Goal: Information Seeking & Learning: Learn about a topic

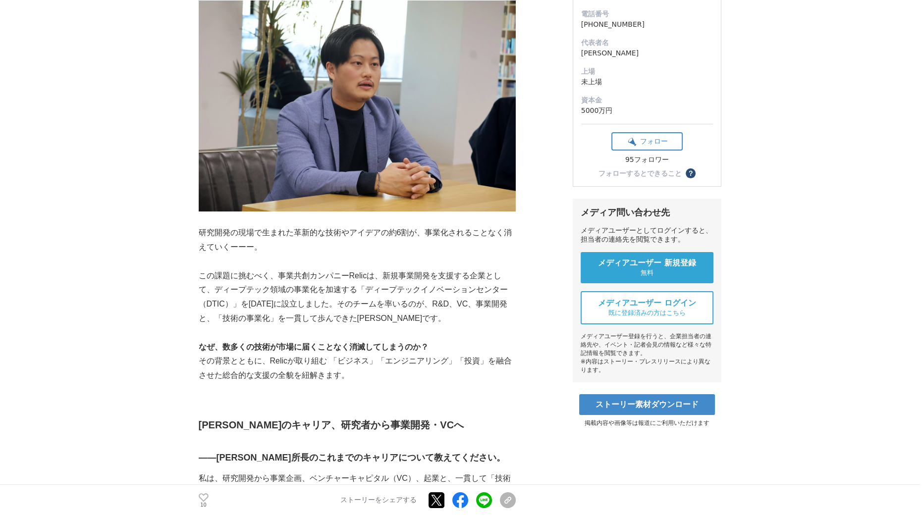
scroll to position [186, 0]
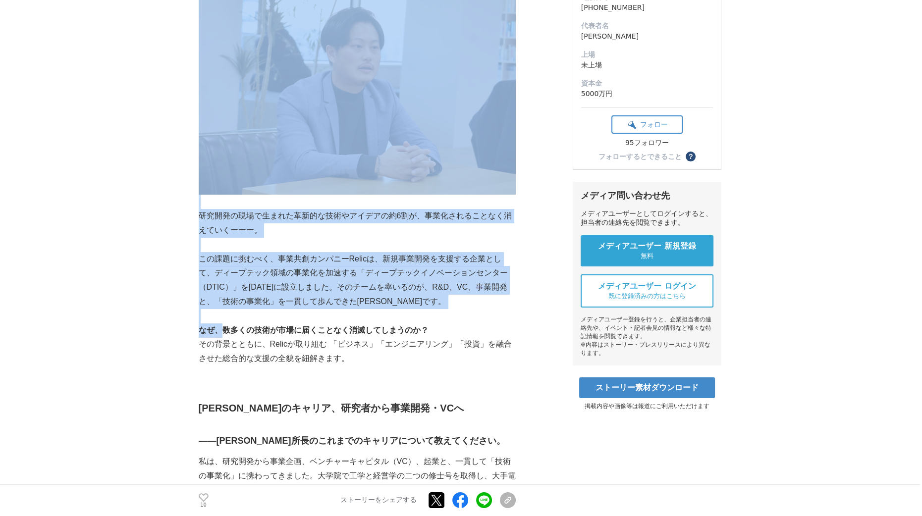
drag, startPoint x: 188, startPoint y: 256, endPoint x: 218, endPoint y: 330, distance: 79.8
click at [218, 330] on strong "なぜ、数多くの技術が市場に届くことなく消滅してしまうのか？" at bounding box center [314, 330] width 230 height 8
drag, startPoint x: 195, startPoint y: 272, endPoint x: 206, endPoint y: 346, distance: 74.7
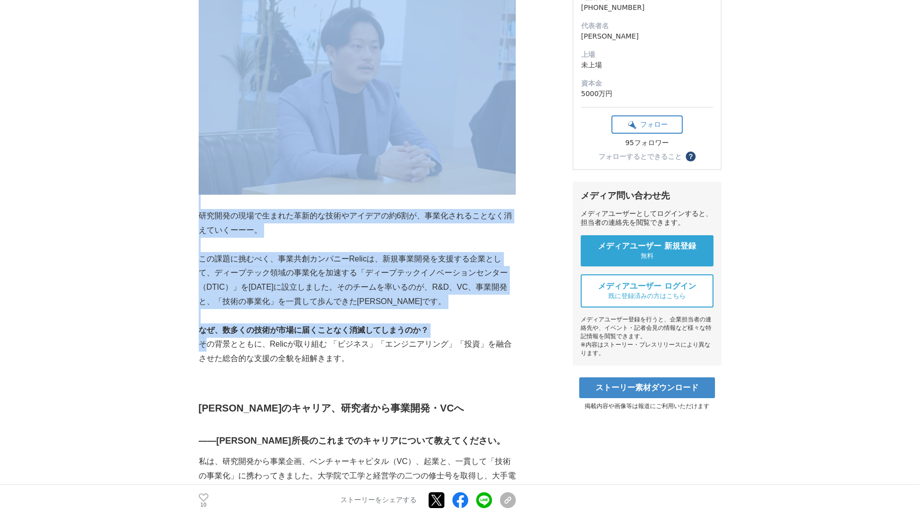
click at [206, 346] on p "その背景とともに、Relicが取り組む 「ビジネス」「エンジニアリング」「投資」を融合させた総合的な支援の全貌を紐解きます。" at bounding box center [357, 351] width 317 height 29
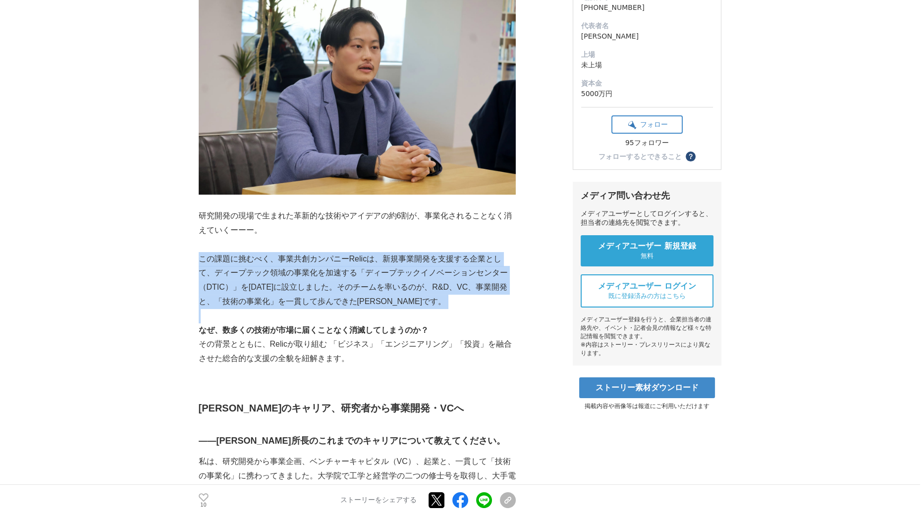
drag, startPoint x: 200, startPoint y: 266, endPoint x: 225, endPoint y: 314, distance: 54.1
click at [225, 314] on p at bounding box center [357, 316] width 317 height 14
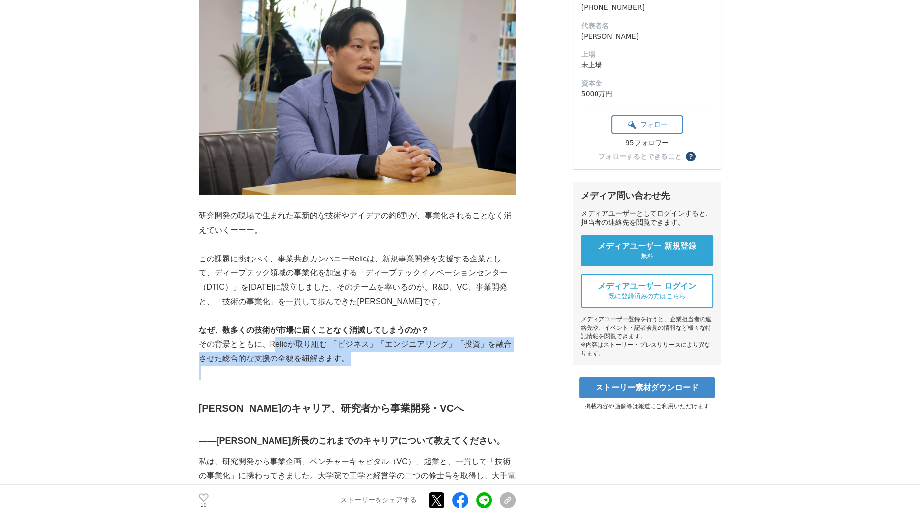
drag, startPoint x: 275, startPoint y: 373, endPoint x: 274, endPoint y: 349, distance: 24.3
click at [274, 349] on p "その背景とともに、Relicが取り組む 「ビジネス」「エンジニアリング」「投資」を融合させた総合的な支援の全貌を紐解きます。" at bounding box center [357, 351] width 317 height 29
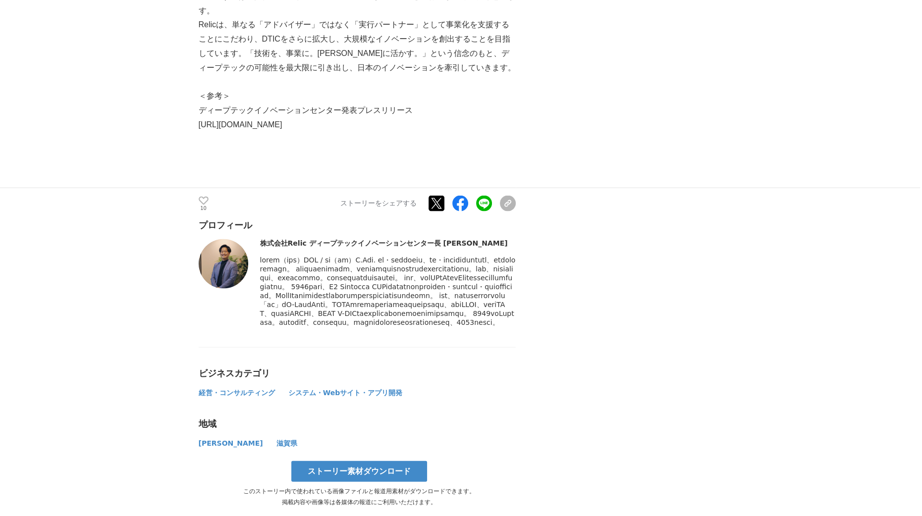
scroll to position [3096, 0]
